Goal: Task Accomplishment & Management: Complete application form

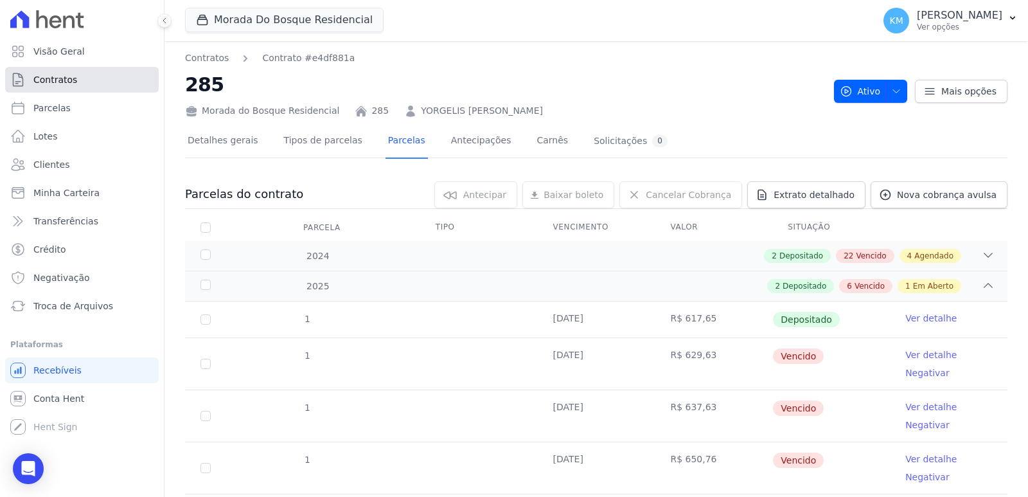
click at [73, 83] on span "Contratos" at bounding box center [55, 79] width 44 height 13
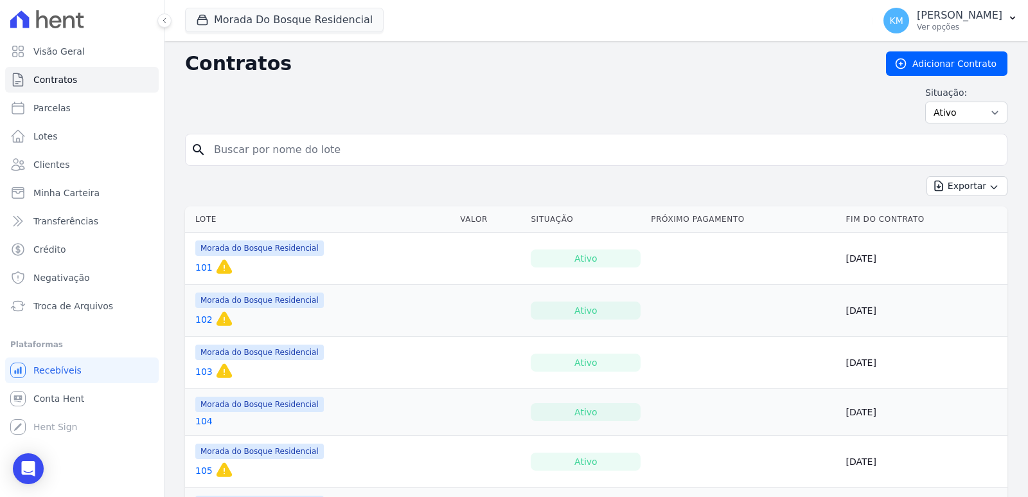
drag, startPoint x: 335, startPoint y: 150, endPoint x: 339, endPoint y: 145, distance: 6.9
click at [333, 150] on input "search" at bounding box center [603, 150] width 795 height 26
type input "207"
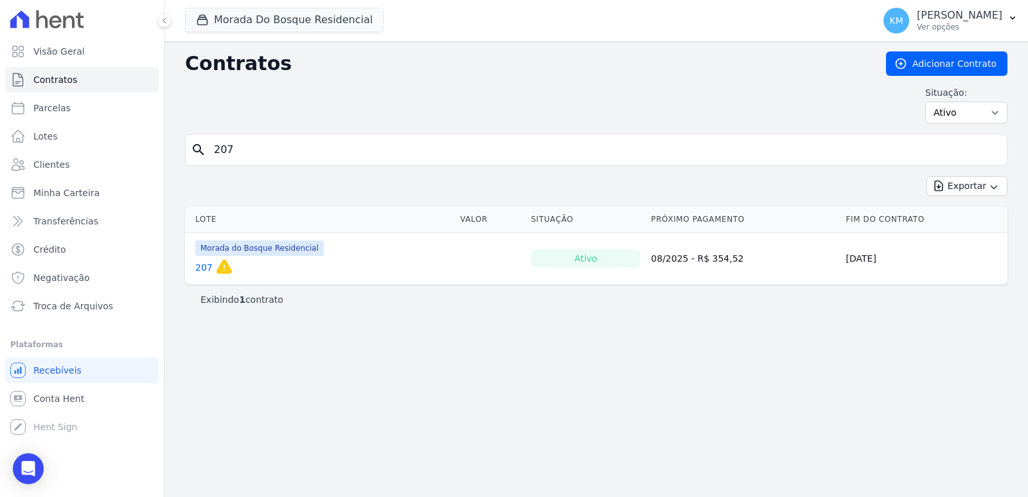
click at [197, 267] on link "207" at bounding box center [203, 267] width 17 height 13
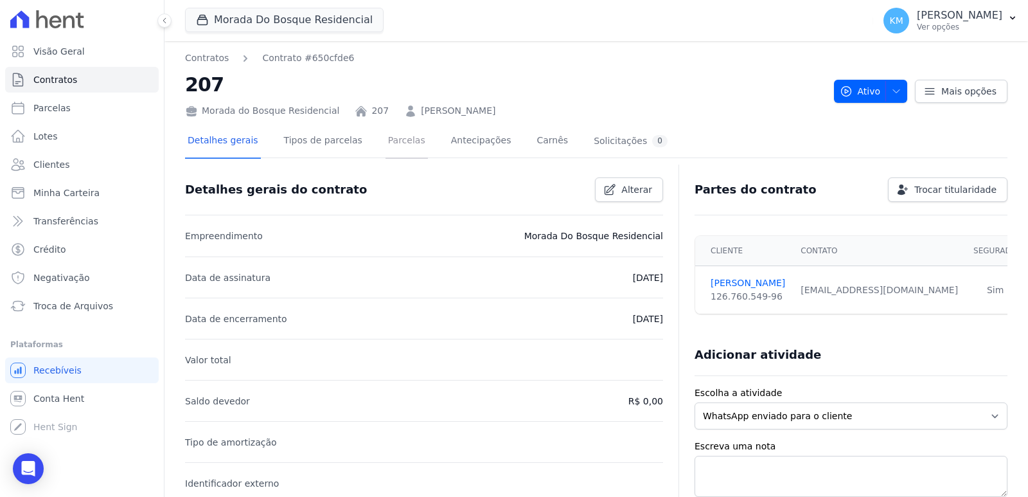
click at [399, 143] on link "Parcelas" at bounding box center [407, 142] width 42 height 34
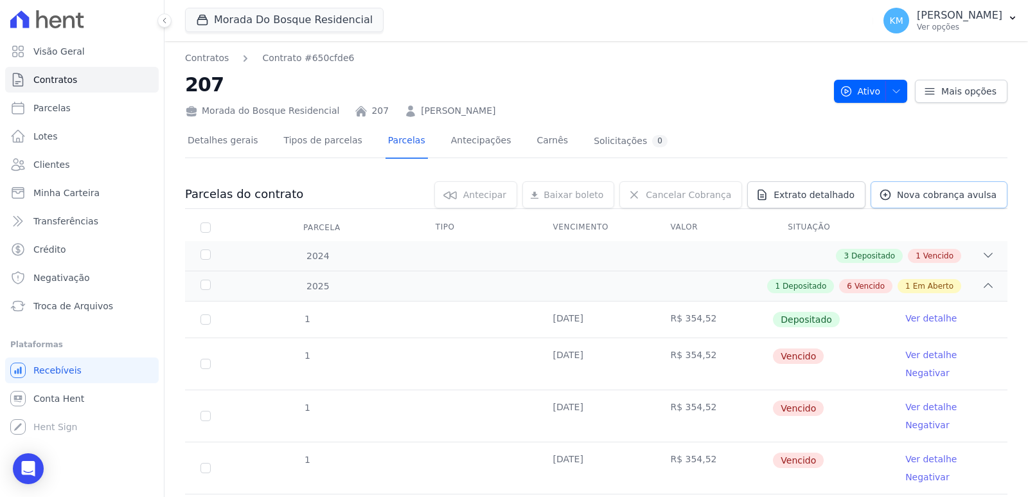
click at [932, 202] on link "Nova cobrança avulsa" at bounding box center [939, 194] width 137 height 27
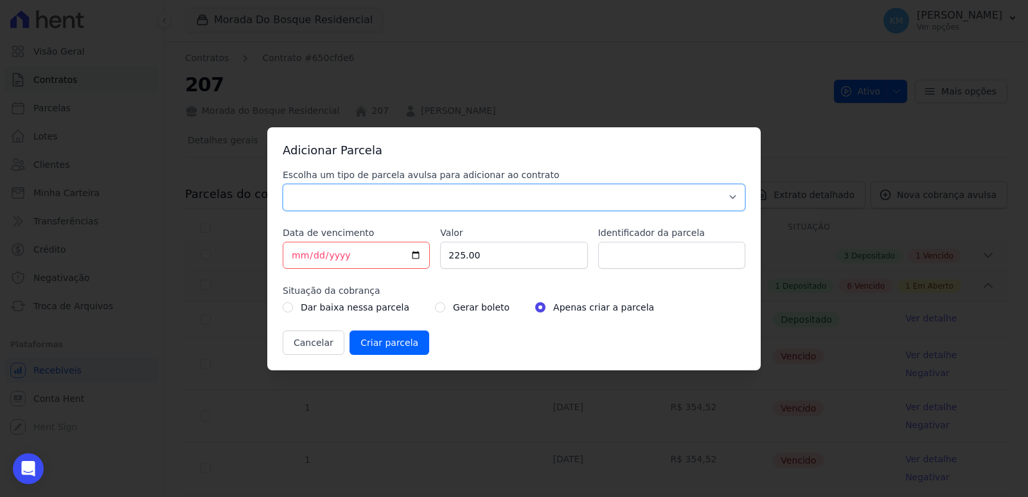
drag, startPoint x: 394, startPoint y: 208, endPoint x: 319, endPoint y: 207, distance: 74.5
click at [392, 207] on select "Parcela Normal Sinal Caução Intercalada Chaves Pré Chaves Pós Chaves Taxas Quit…" at bounding box center [514, 197] width 463 height 27
select select "standard"
click at [283, 184] on select "Parcela Normal Sinal Caução Intercalada Chaves Pré Chaves Pós Chaves Taxas Quit…" at bounding box center [514, 197] width 463 height 27
click at [295, 255] on input "[DATE]" at bounding box center [356, 255] width 147 height 27
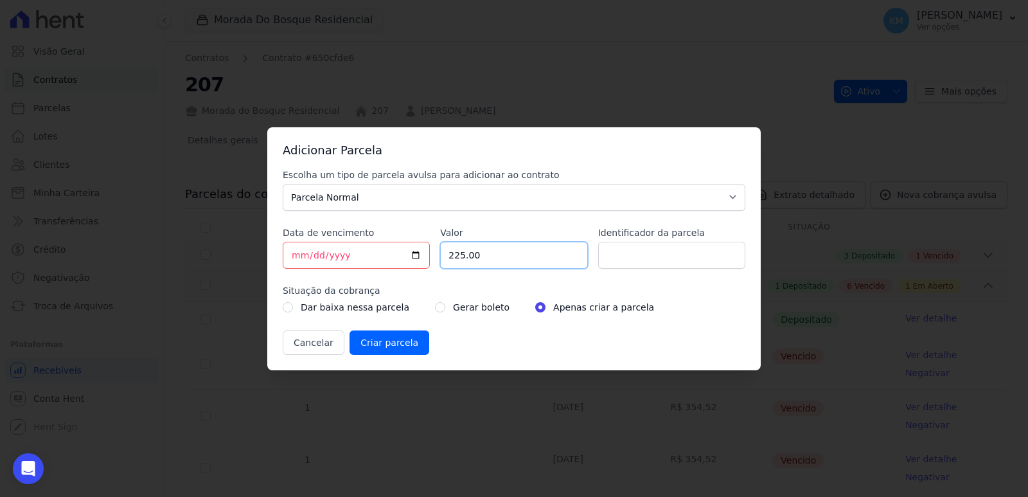
drag, startPoint x: 496, startPoint y: 258, endPoint x: 434, endPoint y: 255, distance: 62.4
click at [434, 255] on div "Escolha um tipo de parcela avulsa para adicionar ao contrato Parcela Normal Sin…" at bounding box center [514, 261] width 463 height 186
type input "422.66"
click at [653, 263] on input "Identificador da parcela" at bounding box center [671, 255] width 147 height 27
type input "207004H"
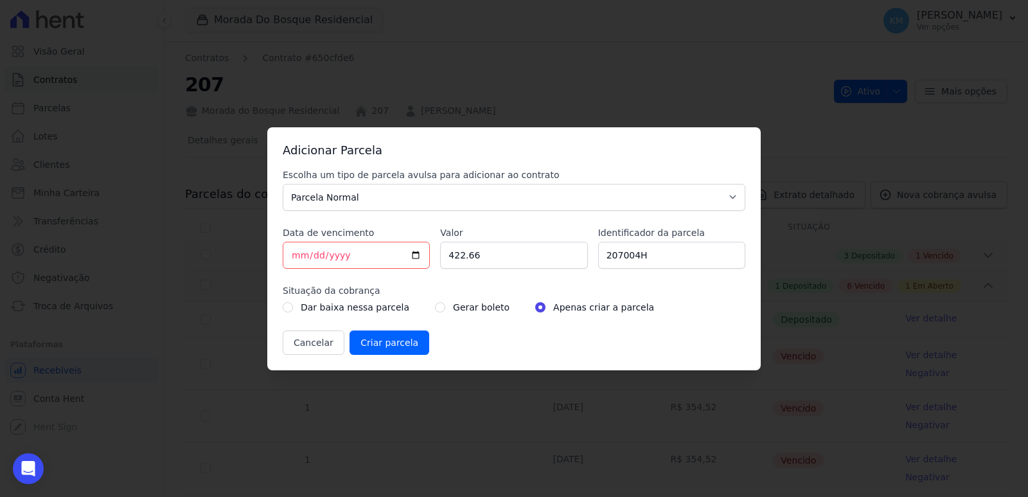
drag, startPoint x: 408, startPoint y: 311, endPoint x: 424, endPoint y: 310, distance: 16.1
click at [409, 311] on div "Dar baixa nessa parcela Gerar boleto Apenas criar a parcela" at bounding box center [514, 306] width 463 height 15
click at [435, 310] on input "radio" at bounding box center [440, 307] width 10 height 10
radio input "true"
click at [397, 349] on input "Criar parcela" at bounding box center [390, 342] width 80 height 24
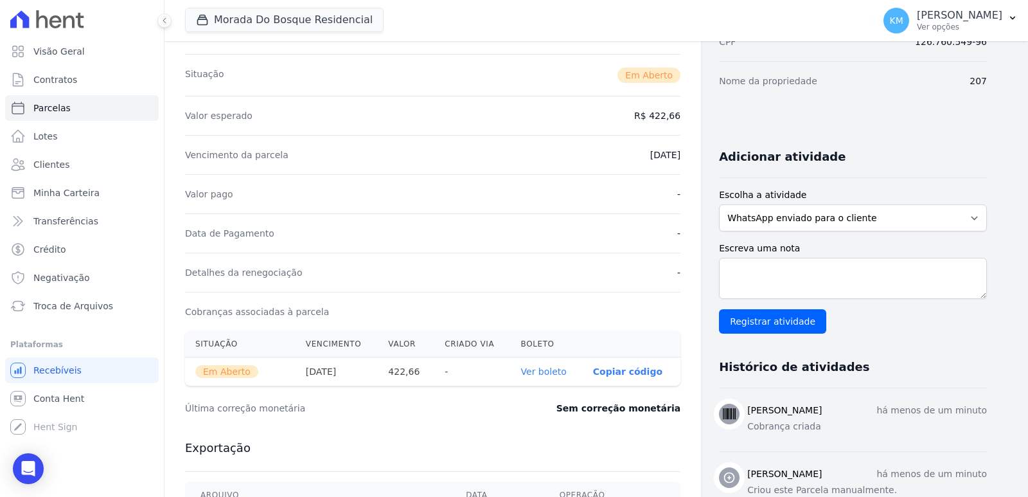
scroll to position [384, 0]
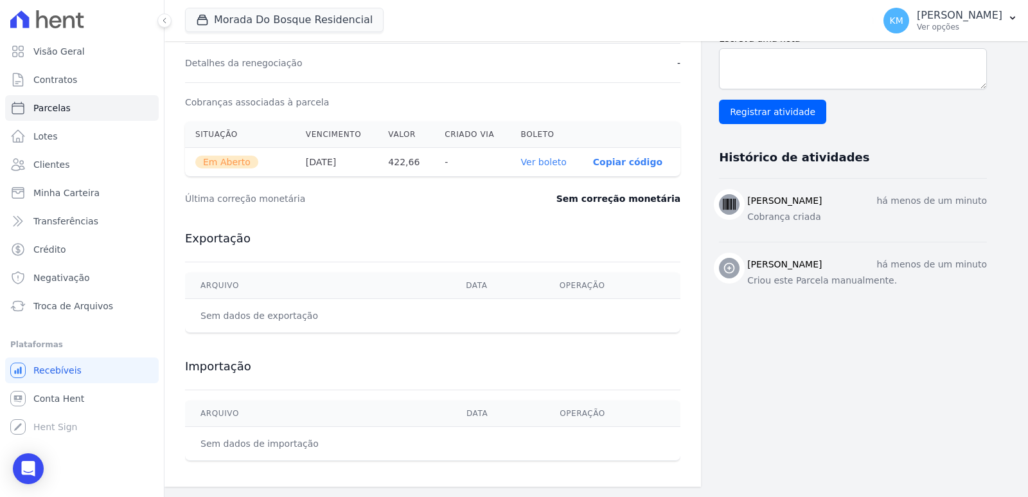
click at [544, 165] on link "Ver boleto" at bounding box center [544, 162] width 46 height 10
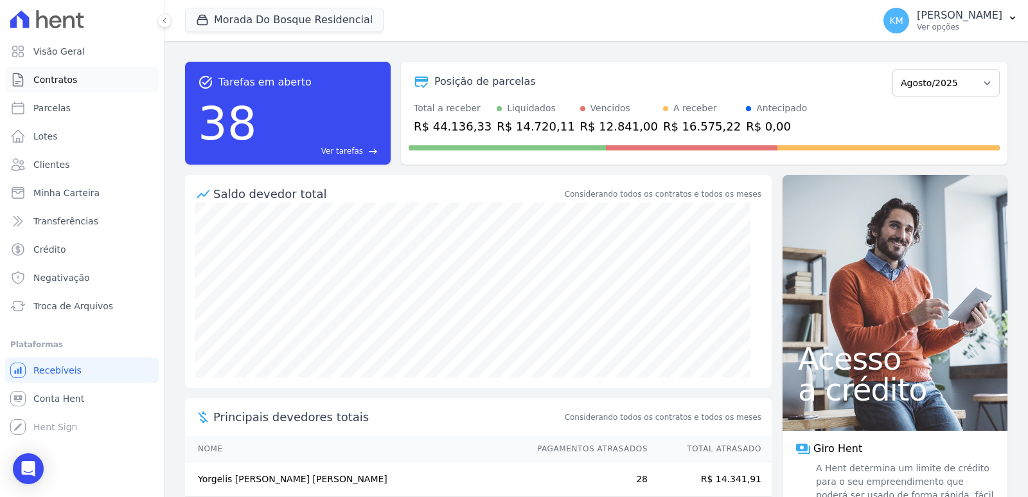
click at [55, 85] on span "Contratos" at bounding box center [55, 79] width 44 height 13
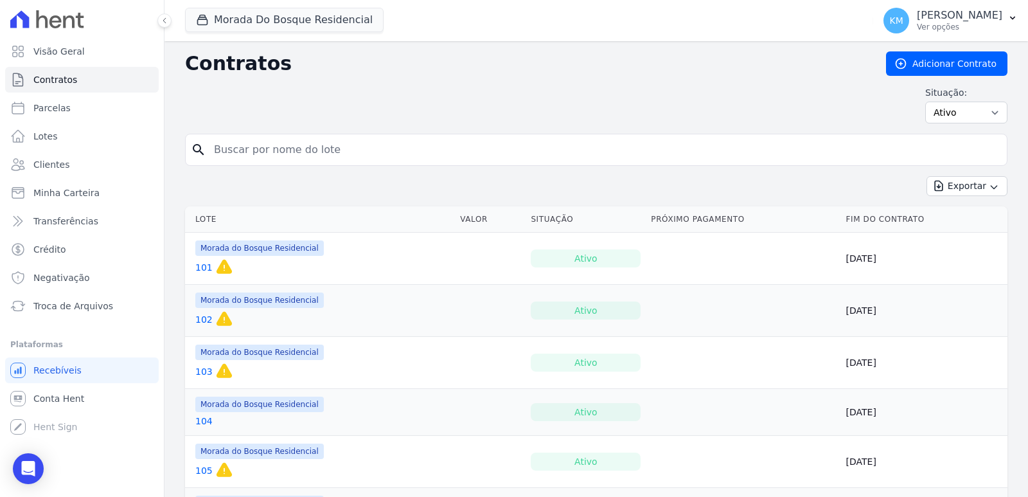
click at [329, 152] on input "search" at bounding box center [603, 150] width 795 height 26
type input "190"
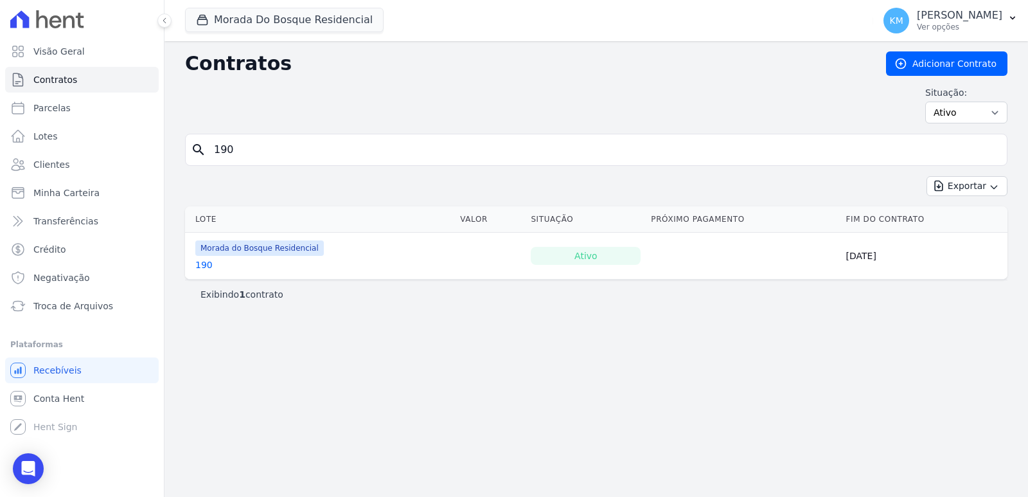
click at [206, 269] on link "190" at bounding box center [203, 264] width 17 height 13
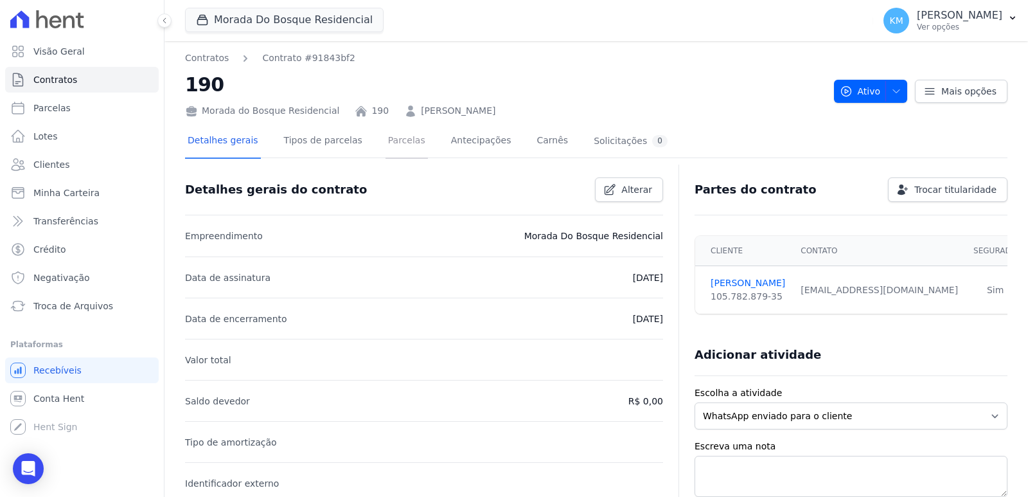
click at [389, 147] on link "Parcelas" at bounding box center [407, 142] width 42 height 34
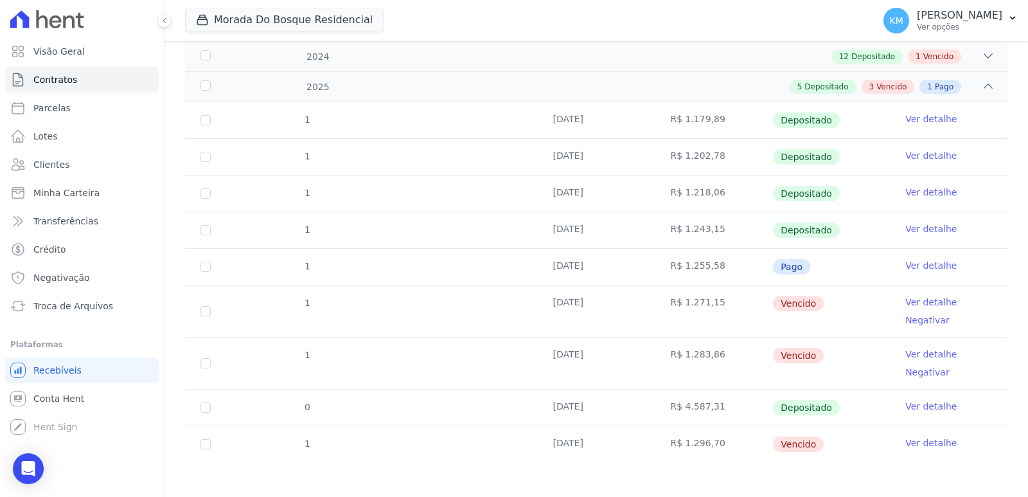
scroll to position [203, 0]
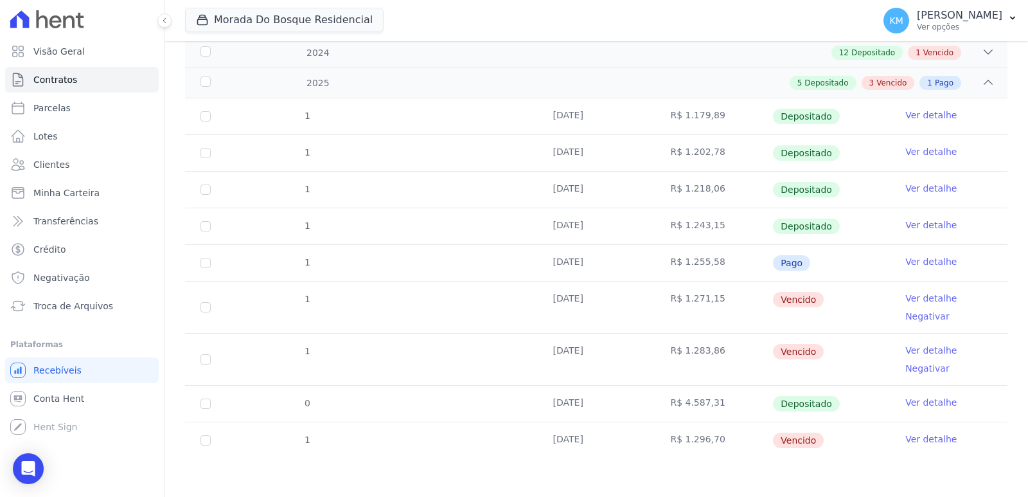
click at [345, 173] on tr "1 10/03/2025 R$ 1.218,06 Depositado Ver detalhe" at bounding box center [596, 189] width 822 height 37
click at [916, 299] on link "Ver detalhe" at bounding box center [930, 298] width 51 height 13
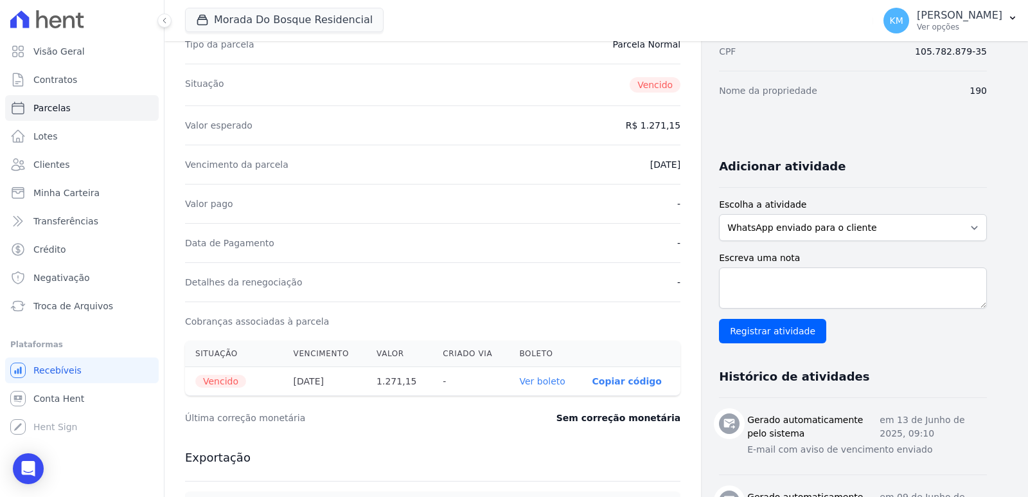
scroll to position [321, 0]
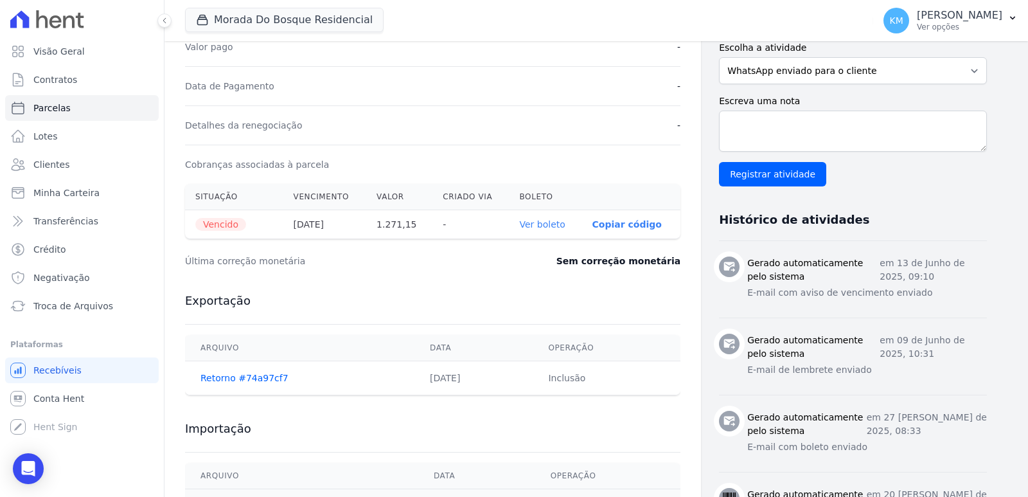
click at [535, 224] on link "Ver boleto" at bounding box center [543, 224] width 46 height 10
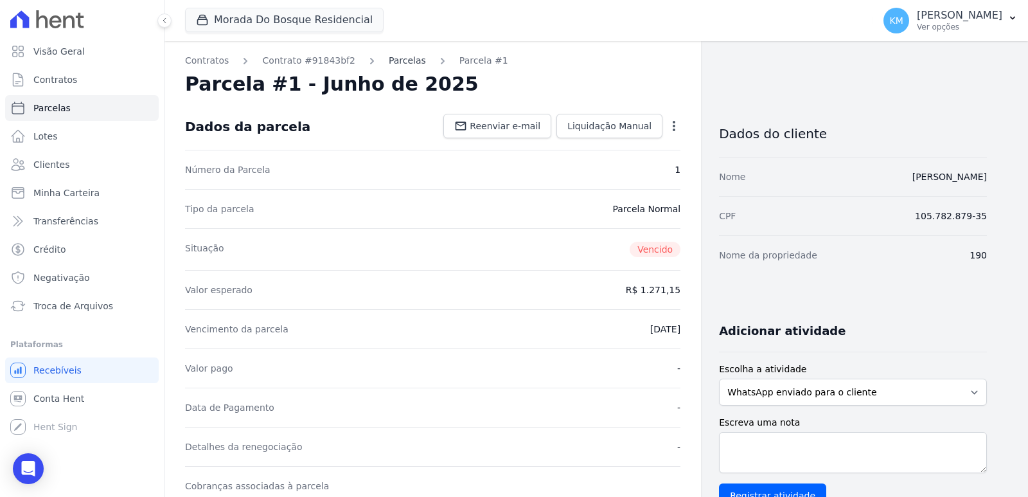
click at [389, 60] on link "Parcelas" at bounding box center [407, 60] width 37 height 13
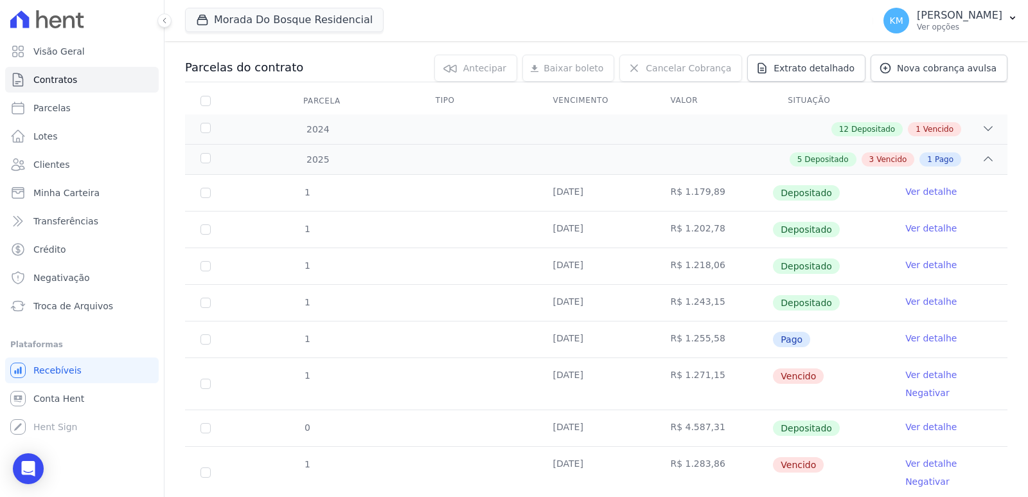
scroll to position [203, 0]
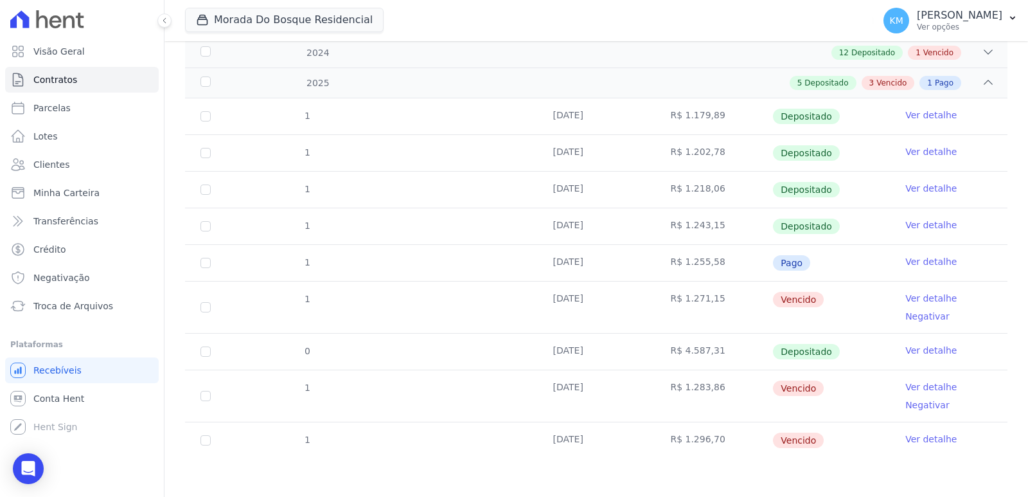
click at [924, 387] on link "Ver detalhe" at bounding box center [930, 386] width 51 height 13
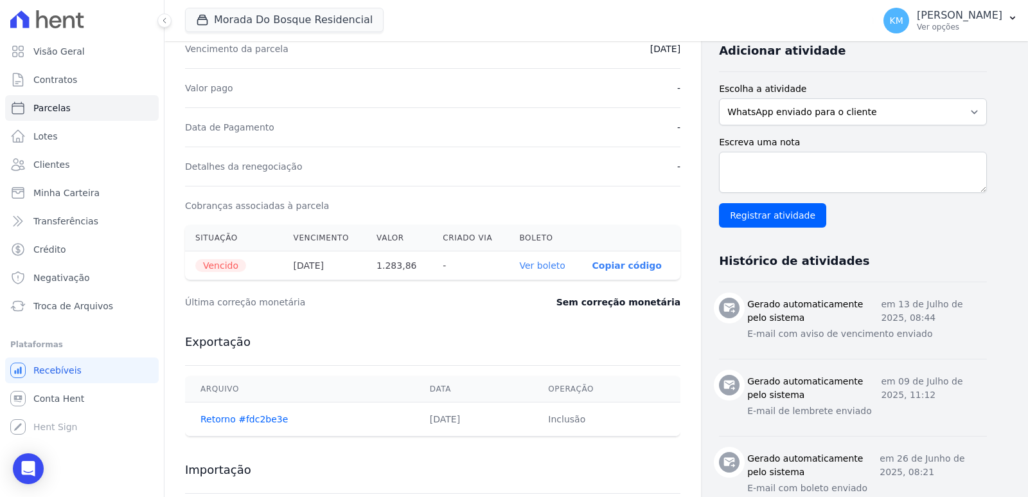
scroll to position [450, 0]
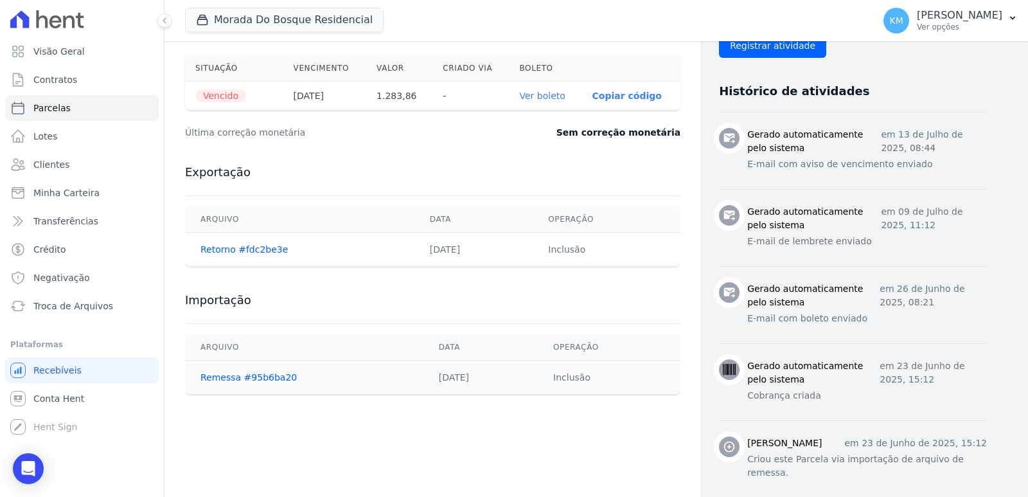
click at [537, 93] on link "Ver boleto" at bounding box center [543, 96] width 46 height 10
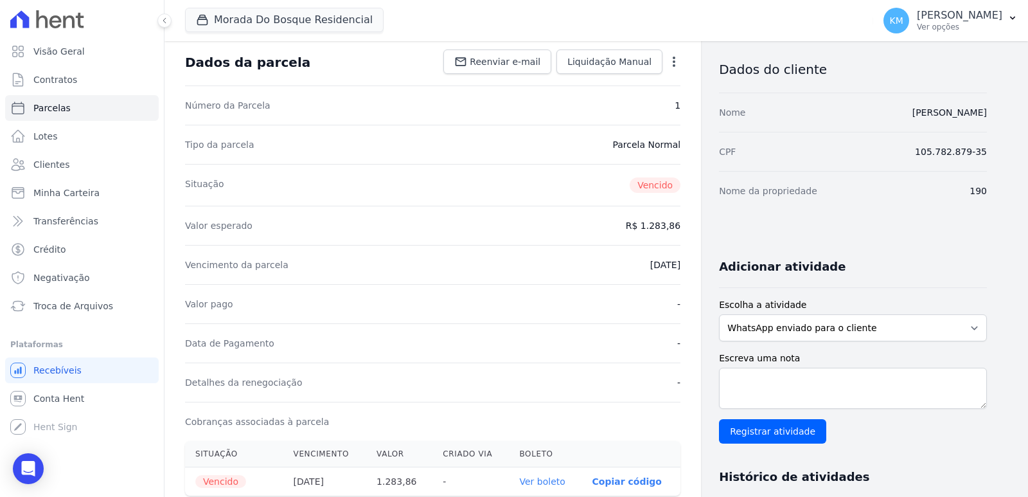
scroll to position [0, 0]
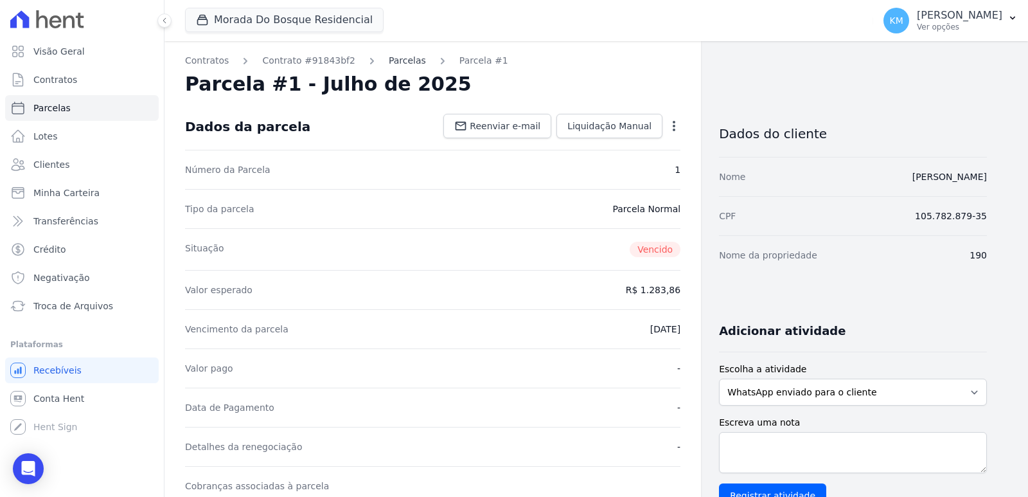
click at [389, 64] on link "Parcelas" at bounding box center [407, 60] width 37 height 13
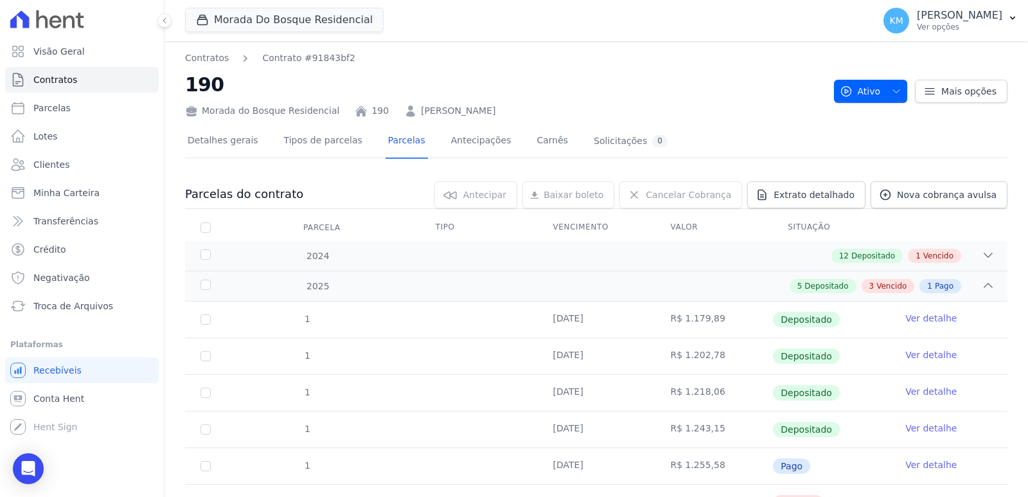
scroll to position [203, 0]
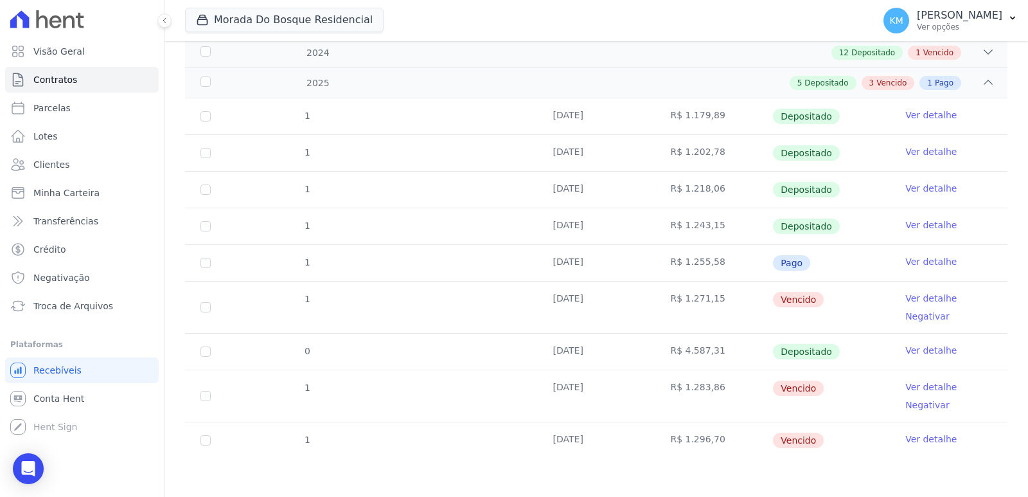
click at [916, 440] on link "Ver detalhe" at bounding box center [930, 438] width 51 height 13
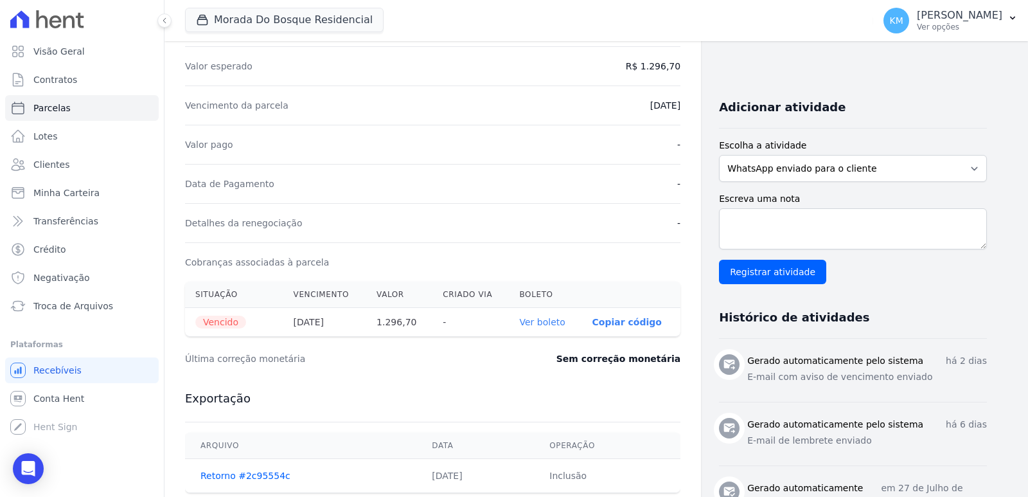
scroll to position [450, 0]
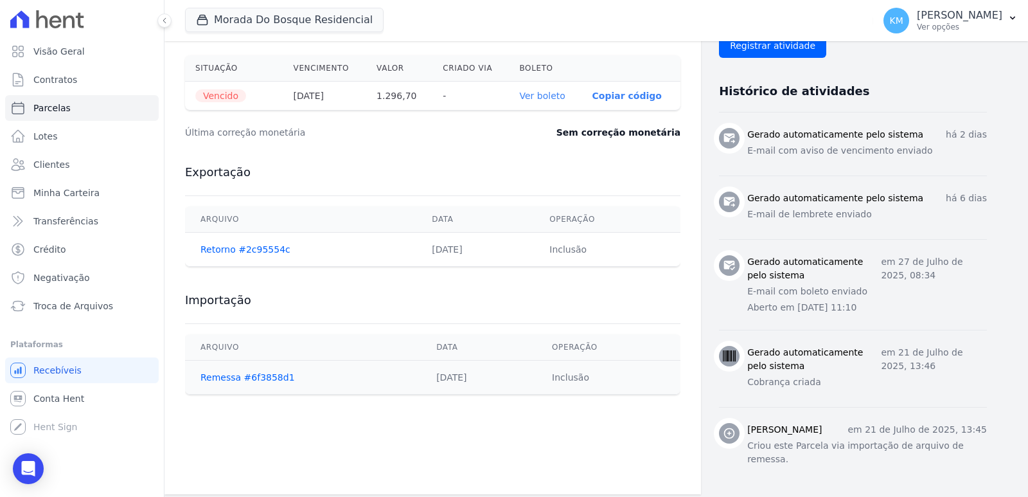
click at [537, 93] on link "Ver boleto" at bounding box center [543, 96] width 46 height 10
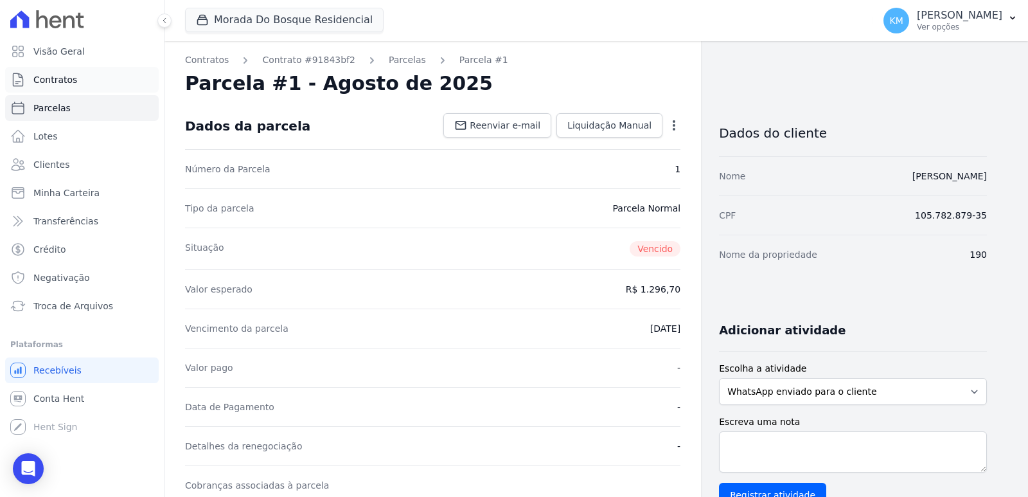
scroll to position [0, 0]
click at [51, 104] on span "Parcelas" at bounding box center [51, 108] width 37 height 13
select select
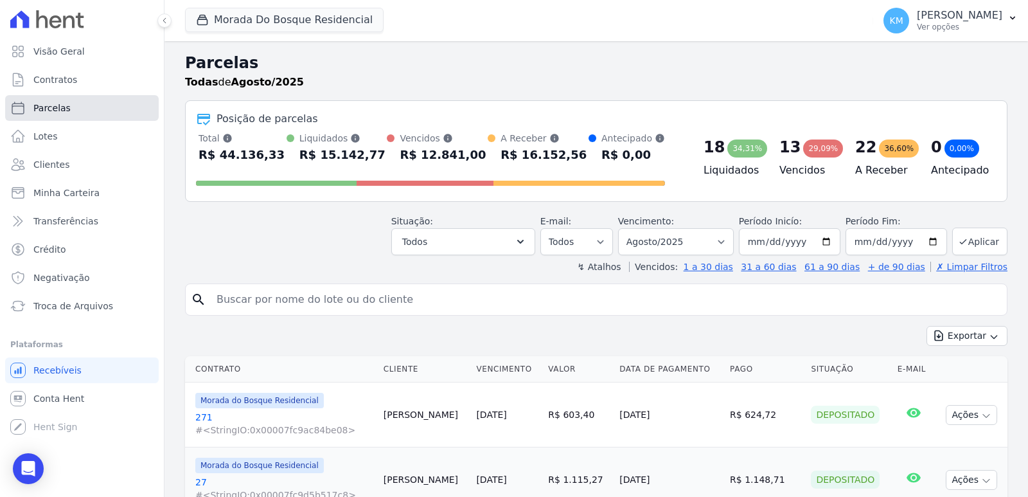
click at [57, 113] on span "Parcelas" at bounding box center [51, 108] width 37 height 13
select select
click at [254, 294] on input "search" at bounding box center [605, 300] width 793 height 26
click at [49, 80] on span "Contratos" at bounding box center [55, 79] width 44 height 13
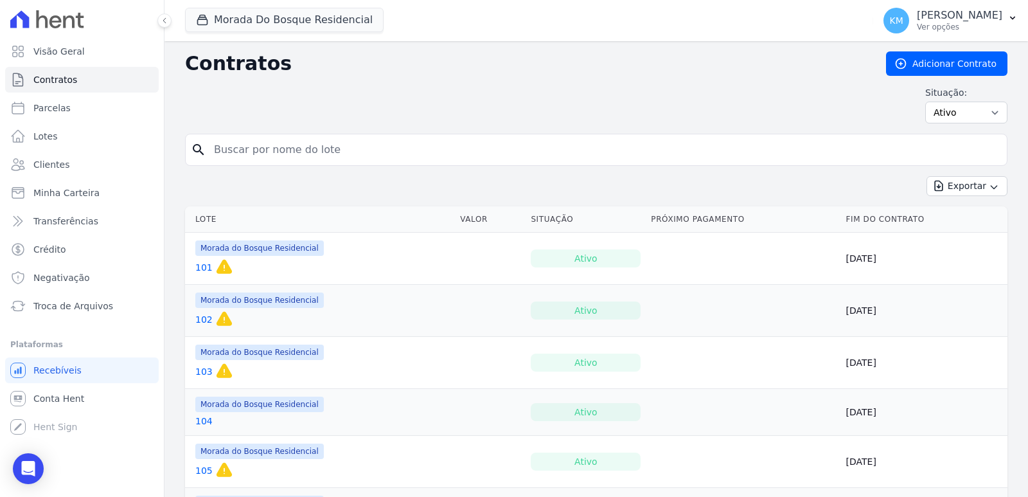
drag, startPoint x: 253, startPoint y: 173, endPoint x: 247, endPoint y: 164, distance: 10.4
click at [247, 164] on form "search" at bounding box center [596, 155] width 822 height 42
click at [245, 157] on input "search" at bounding box center [603, 150] width 795 height 26
type input "151"
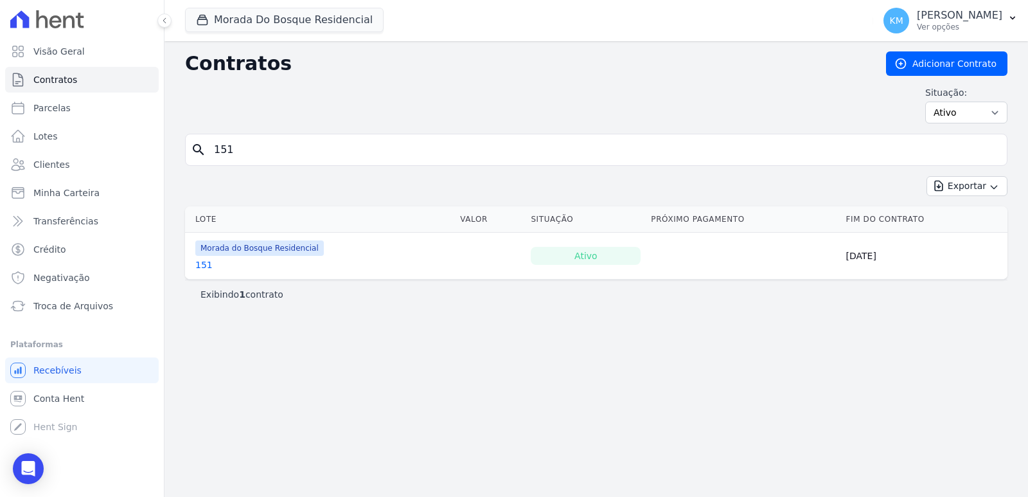
click at [200, 265] on link "151" at bounding box center [203, 264] width 17 height 13
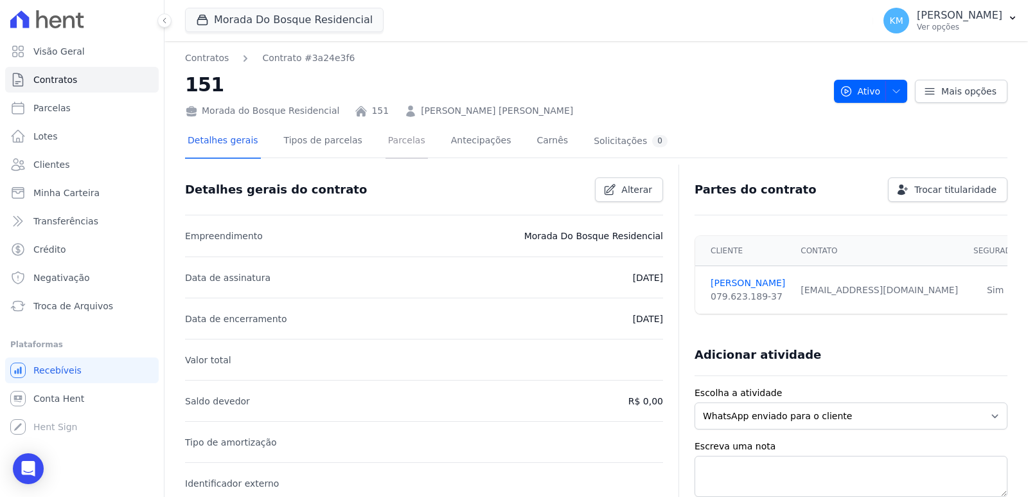
click at [395, 143] on link "Parcelas" at bounding box center [407, 142] width 42 height 34
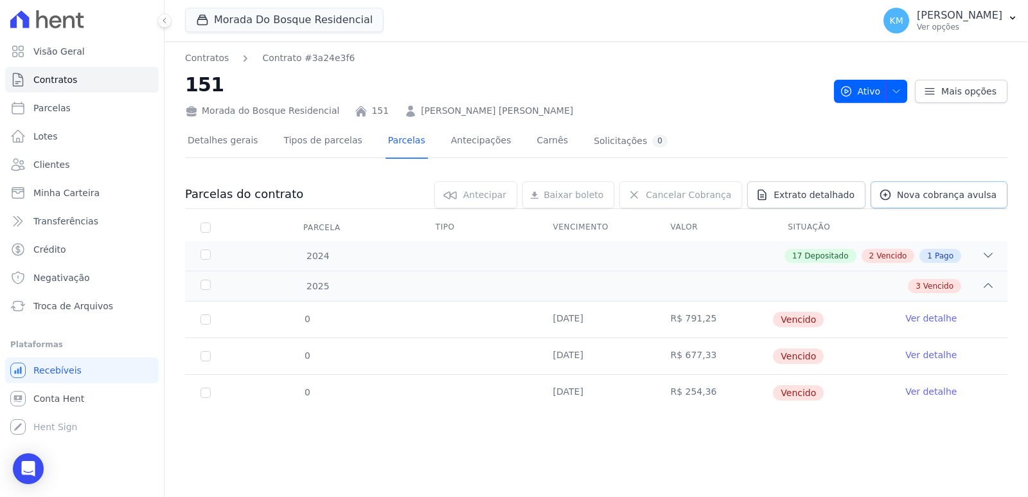
click at [922, 197] on span "Nova cobrança avulsa" at bounding box center [947, 194] width 100 height 13
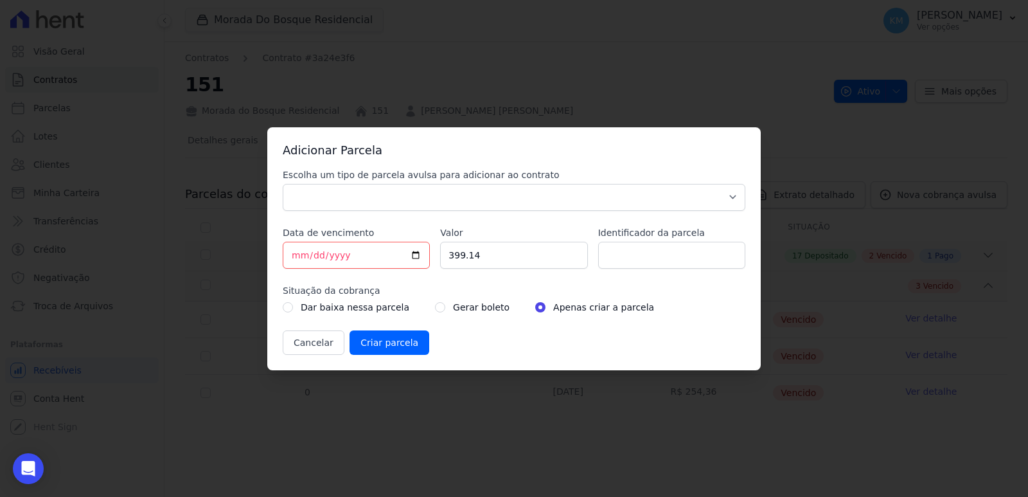
drag, startPoint x: 444, startPoint y: 182, endPoint x: 407, endPoint y: 208, distance: 44.7
click at [438, 188] on div "Escolha um tipo de parcela avulsa para adicionar ao contrato Parcela Normal Sin…" at bounding box center [514, 189] width 463 height 42
click at [353, 206] on select "Parcela Normal Sinal Caução Intercalada Chaves Pré Chaves Pós Chaves Taxas Quit…" at bounding box center [514, 197] width 463 height 27
select select "standard"
click at [283, 184] on select "Parcela Normal Sinal Caução Intercalada Chaves Pré Chaves Pós Chaves Taxas Quit…" at bounding box center [514, 197] width 463 height 27
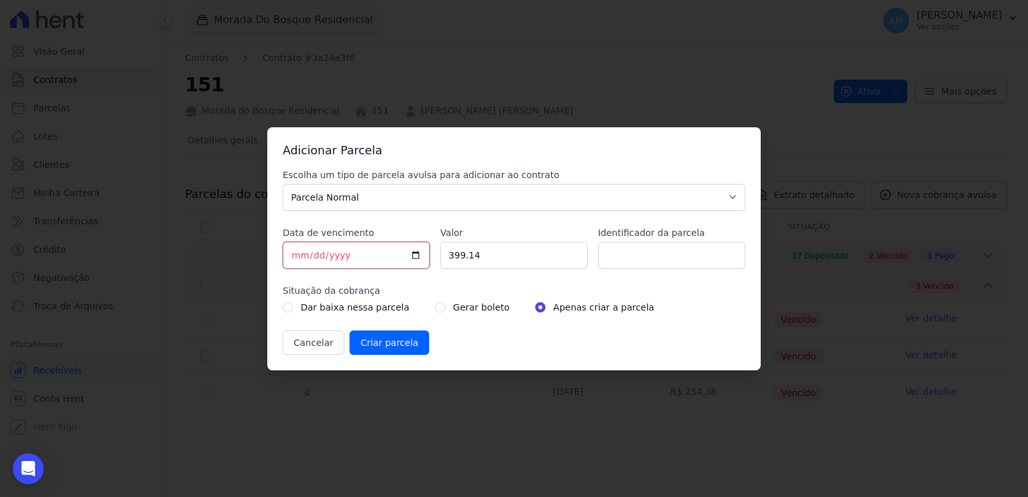
click at [295, 252] on input "[DATE]" at bounding box center [356, 255] width 147 height 27
type input "2025-08-20"
type input "202025-08-20"
type input "2025-08-20"
drag, startPoint x: 482, startPoint y: 258, endPoint x: 439, endPoint y: 258, distance: 43.0
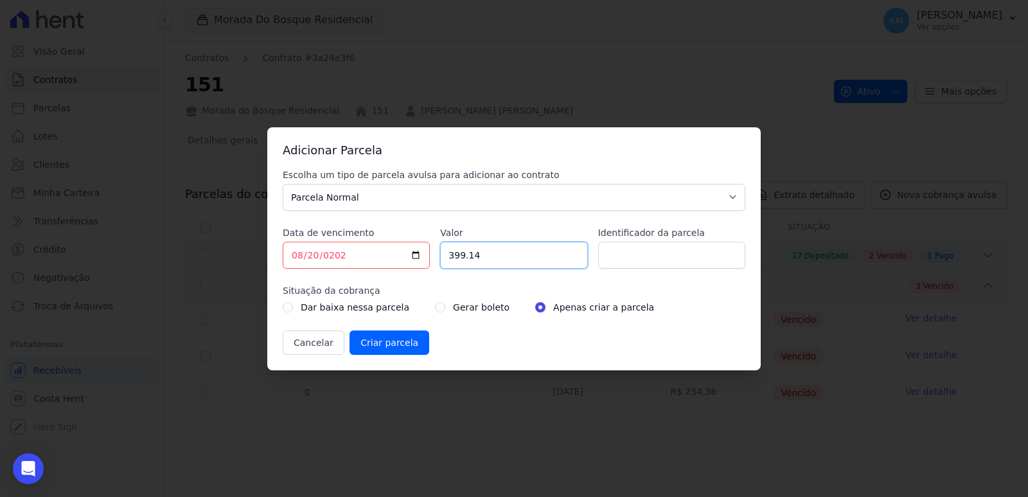
click at [439, 258] on div "Escolha um tipo de parcela avulsa para adicionar ao contrato Parcela Normal Sin…" at bounding box center [514, 261] width 463 height 186
type input "186.34"
click at [682, 256] on input "Identificador da parcela" at bounding box center [671, 255] width 147 height 27
type input "151001H"
click at [435, 306] on input "radio" at bounding box center [440, 307] width 10 height 10
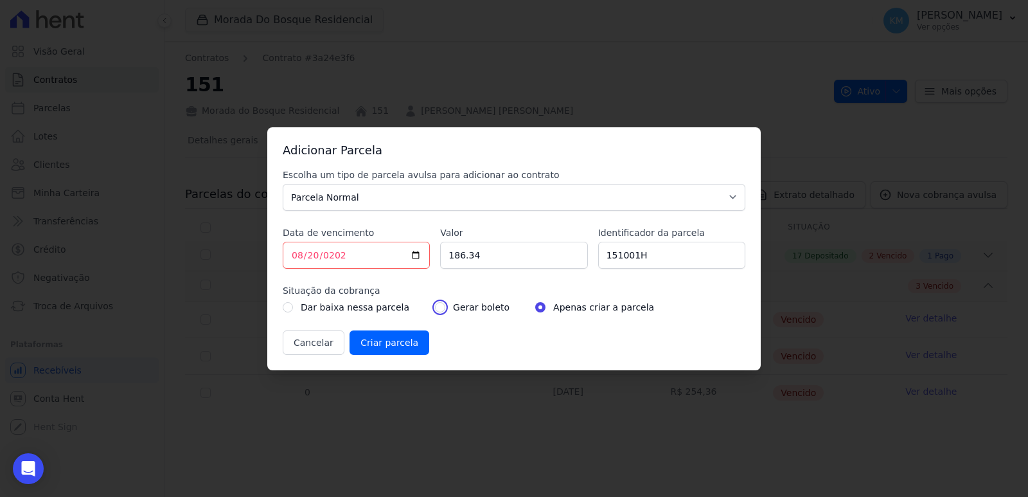
radio input "true"
click at [394, 344] on input "Criar parcela" at bounding box center [390, 342] width 80 height 24
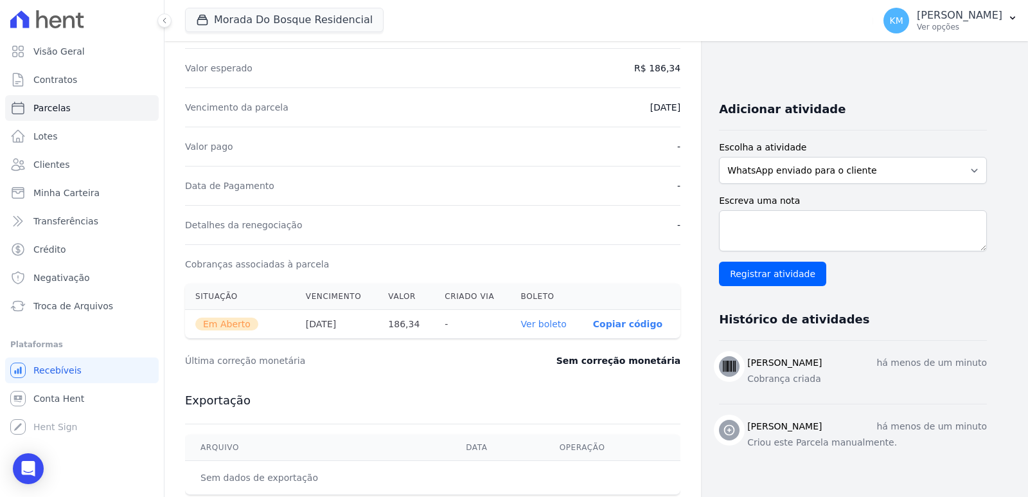
scroll to position [384, 0]
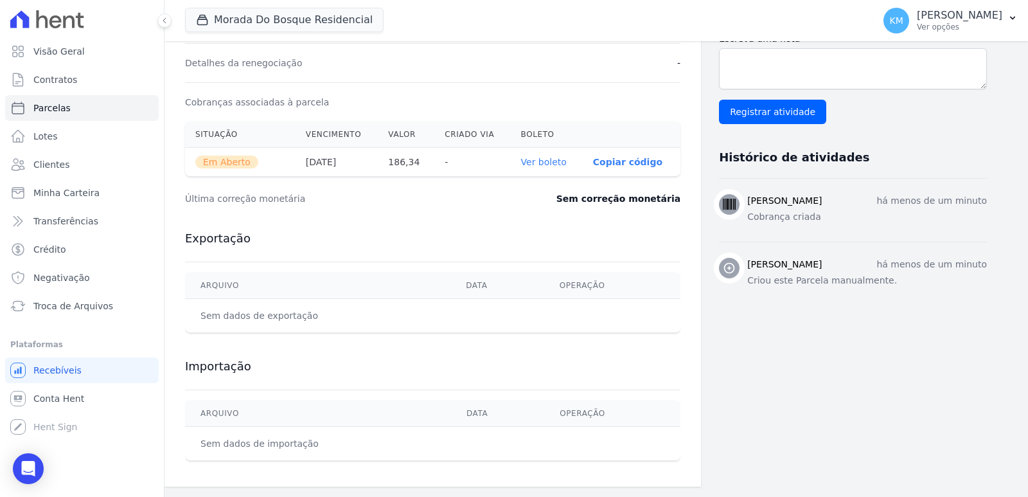
click at [535, 171] on th "Ver boleto" at bounding box center [547, 162] width 72 height 29
click at [542, 161] on link "Ver boleto" at bounding box center [544, 162] width 46 height 10
